Goal: Task Accomplishment & Management: Complete application form

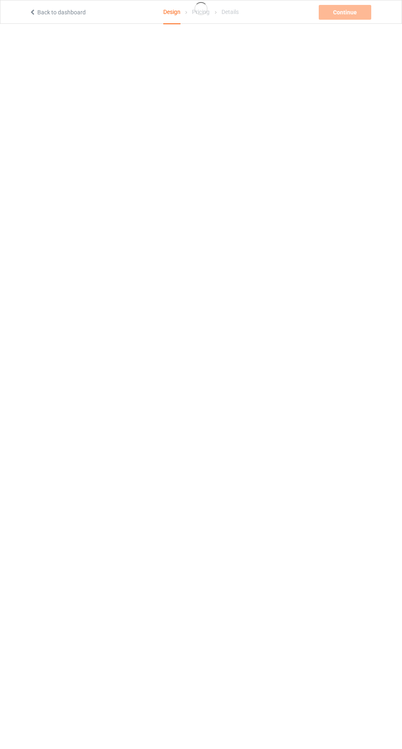
click at [32, 11] on icon at bounding box center [32, 11] width 7 height 6
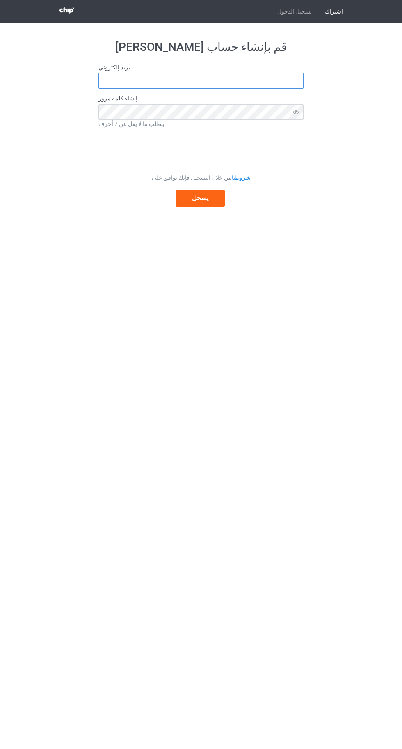
click at [144, 81] on input "text" at bounding box center [200, 81] width 205 height 16
click at [164, 81] on input "text" at bounding box center [200, 81] width 205 height 16
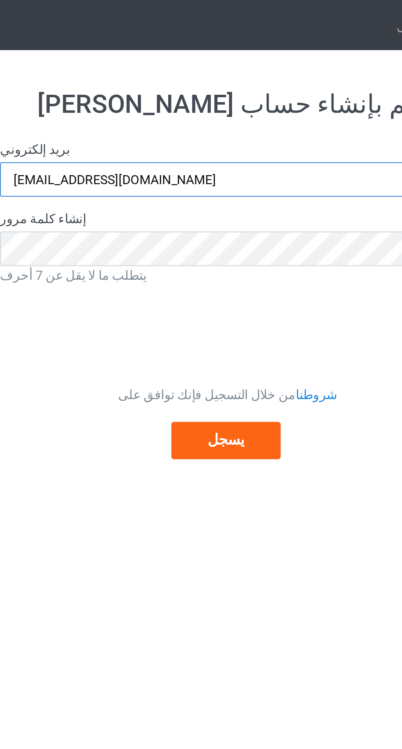
type input "[EMAIL_ADDRESS][DOMAIN_NAME]"
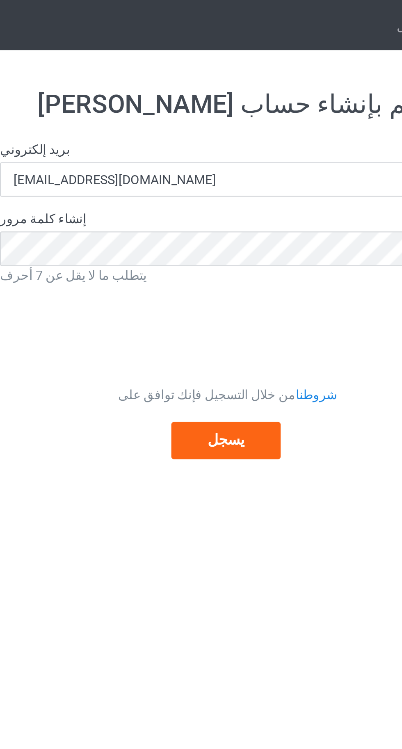
click at [130, 100] on font "إنشاء كلمة مرور" at bounding box center [117, 98] width 39 height 7
click at [206, 197] on font "يسجل" at bounding box center [200, 198] width 16 height 8
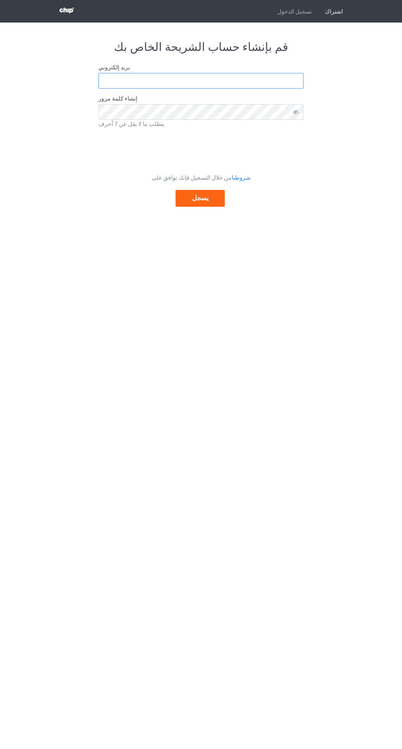
click at [141, 84] on input "text" at bounding box center [200, 81] width 205 height 16
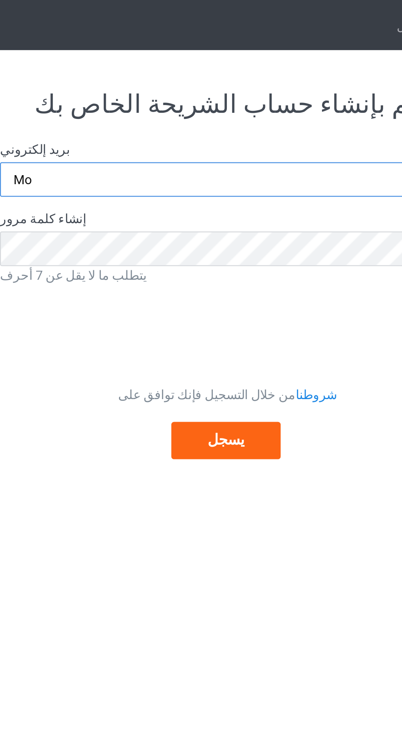
type input "M"
type input "mmohamed199501@gmail.com"
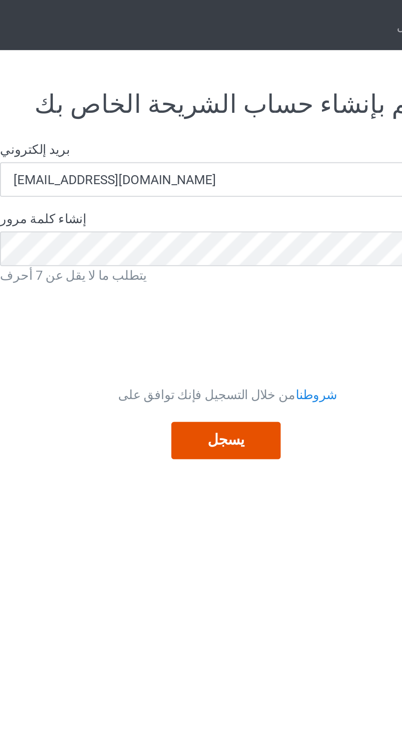
click at [204, 198] on font "يسجل" at bounding box center [200, 198] width 16 height 8
